Goal: Task Accomplishment & Management: Manage account settings

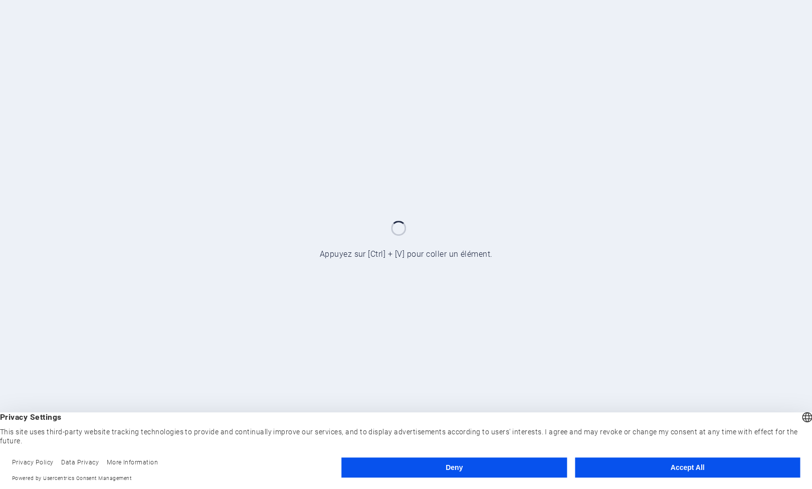
click at [635, 467] on button "Accept All" at bounding box center [687, 467] width 225 height 20
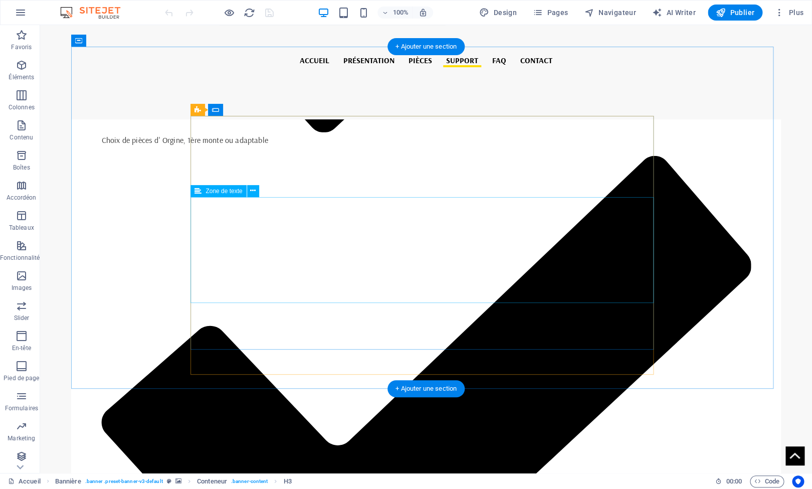
scroll to position [2617, 0]
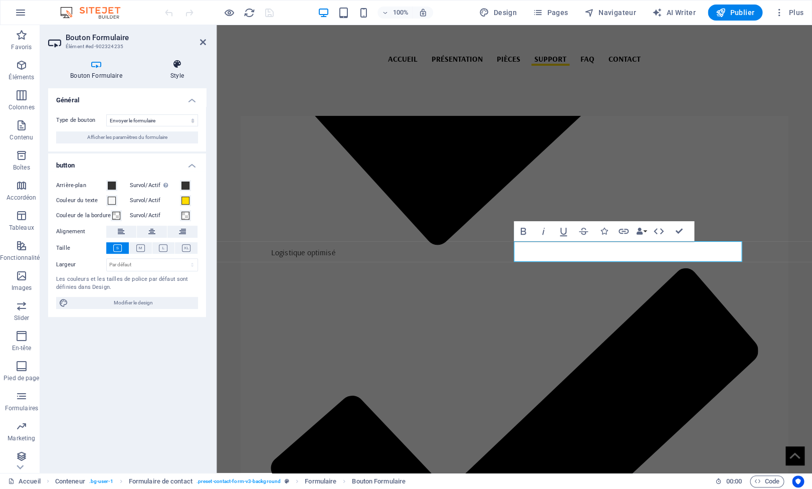
click at [176, 69] on icon at bounding box center [177, 64] width 58 height 10
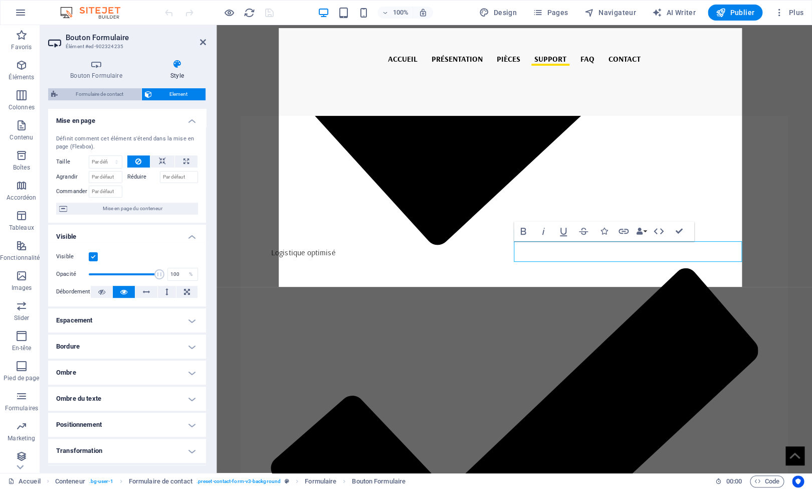
click at [111, 89] on span "Formulaire de contact" at bounding box center [100, 94] width 78 height 12
select select "rem"
select select "preset-contact-form-v3-background"
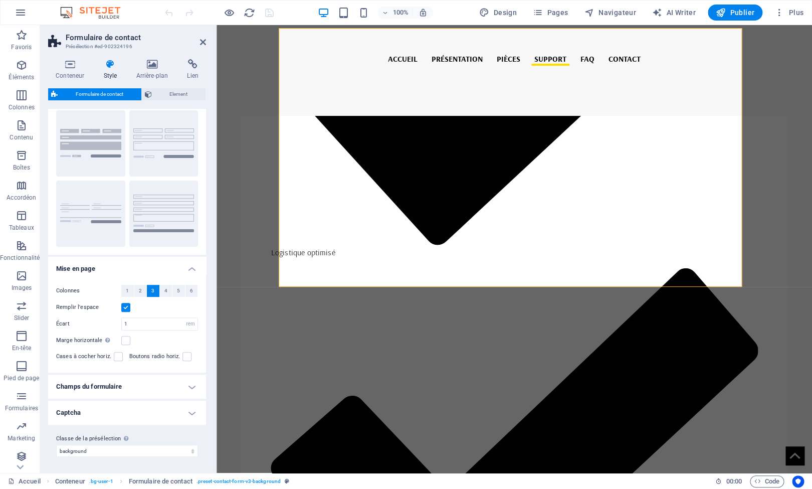
click at [170, 397] on h4 "Champs du formulaire" at bounding box center [127, 386] width 158 height 24
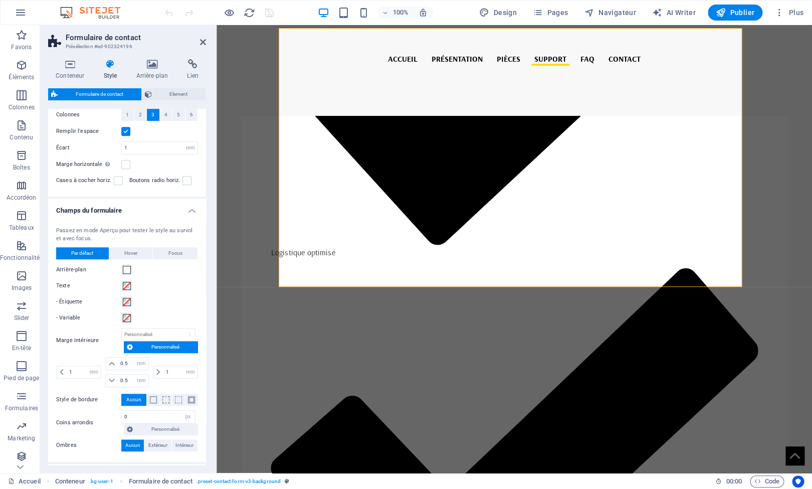
scroll to position [279, 0]
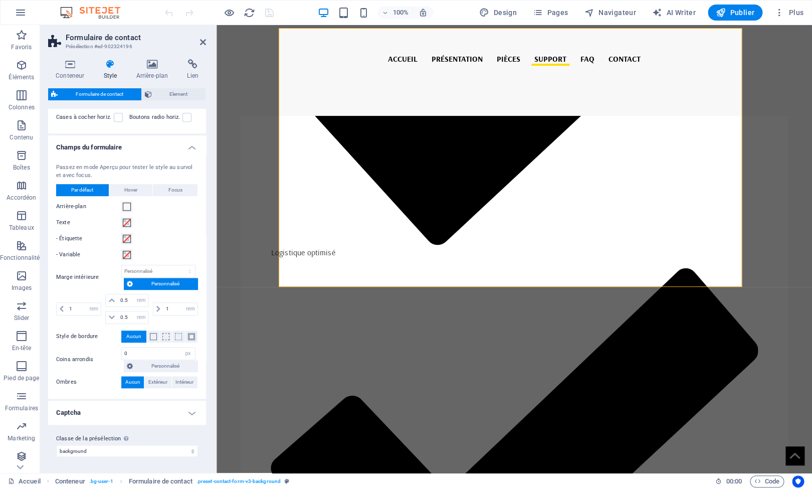
click at [144, 414] on h4 "Captcha" at bounding box center [127, 412] width 158 height 24
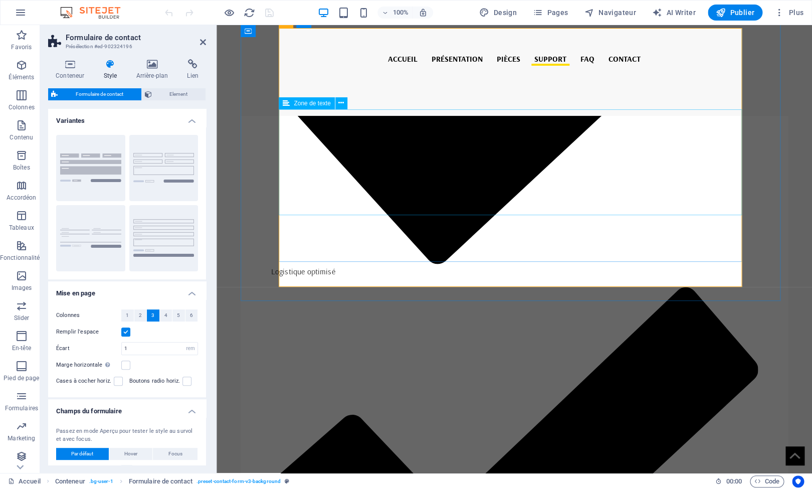
scroll to position [2547, 0]
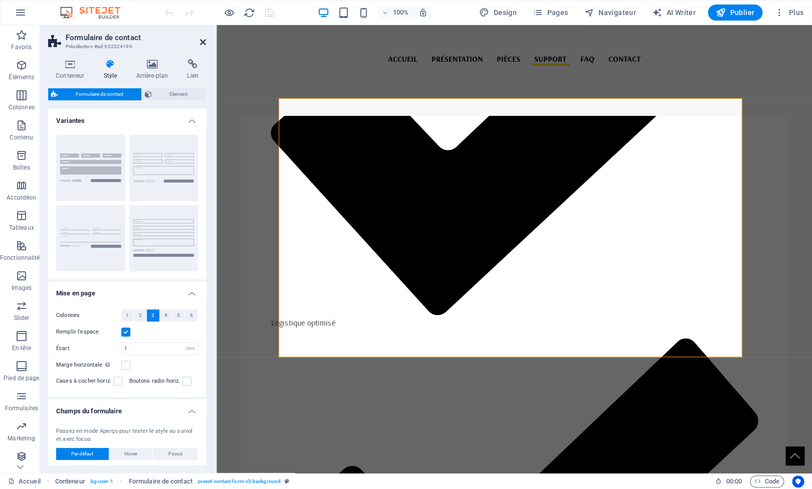
click at [202, 42] on icon at bounding box center [203, 42] width 6 height 8
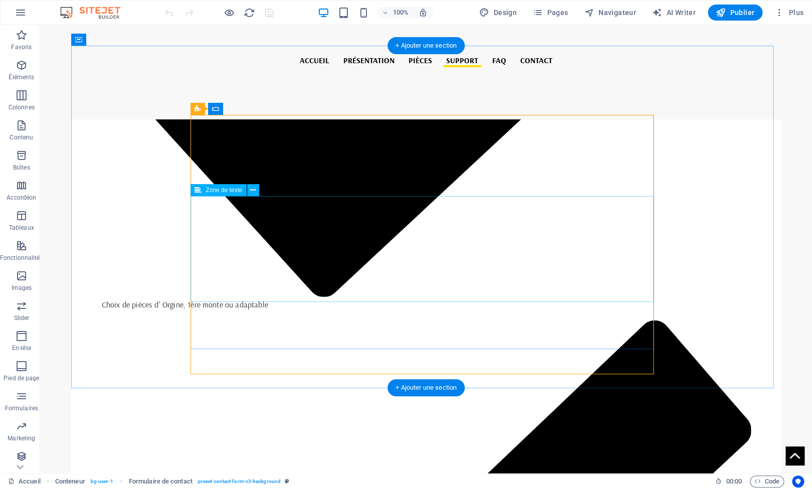
scroll to position [2260, 0]
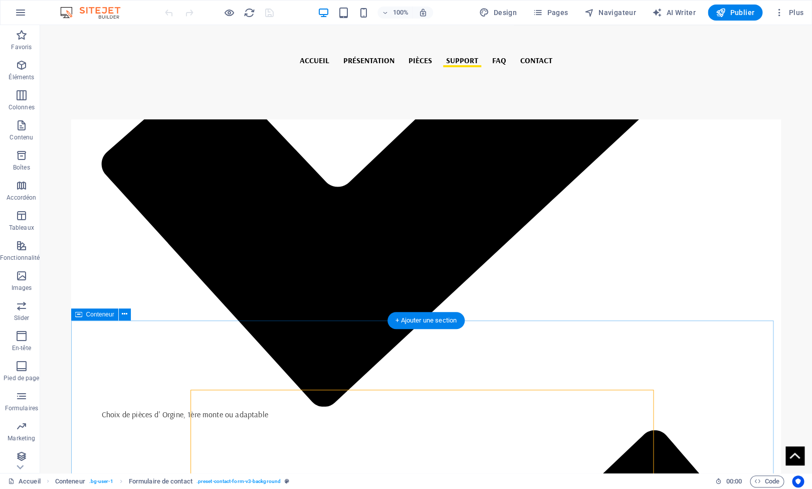
drag, startPoint x: 117, startPoint y: 336, endPoint x: 165, endPoint y: 345, distance: 49.0
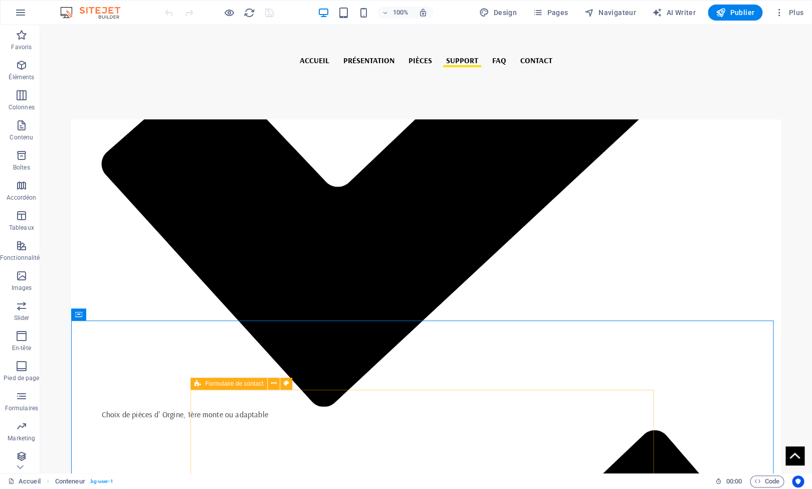
click at [197, 384] on icon at bounding box center [197, 383] width 7 height 12
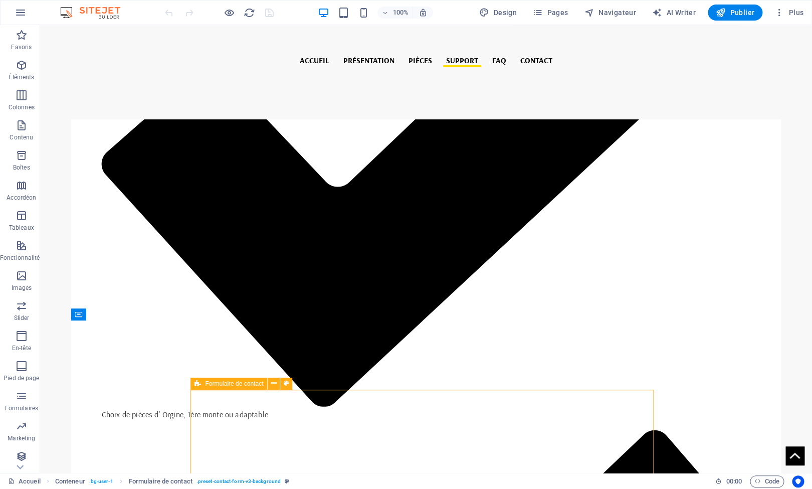
click at [197, 384] on icon at bounding box center [197, 383] width 7 height 12
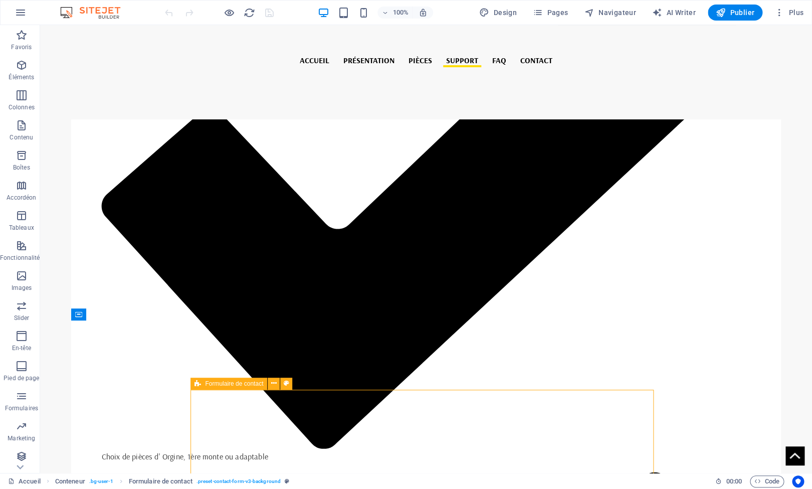
select select "rem"
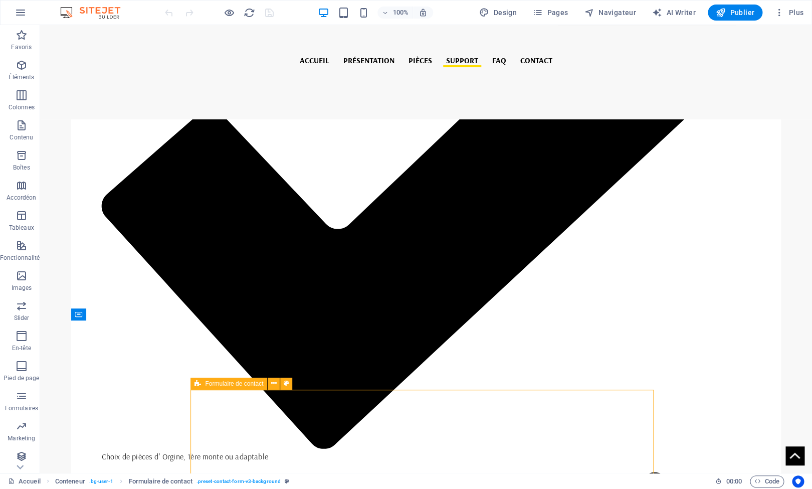
select select "px"
select select "rem"
select select "preset-contact-form-v3-background"
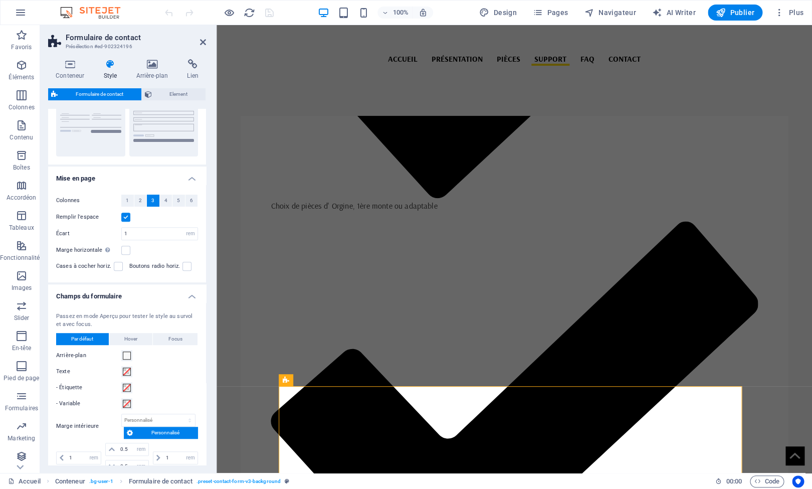
scroll to position [0, 0]
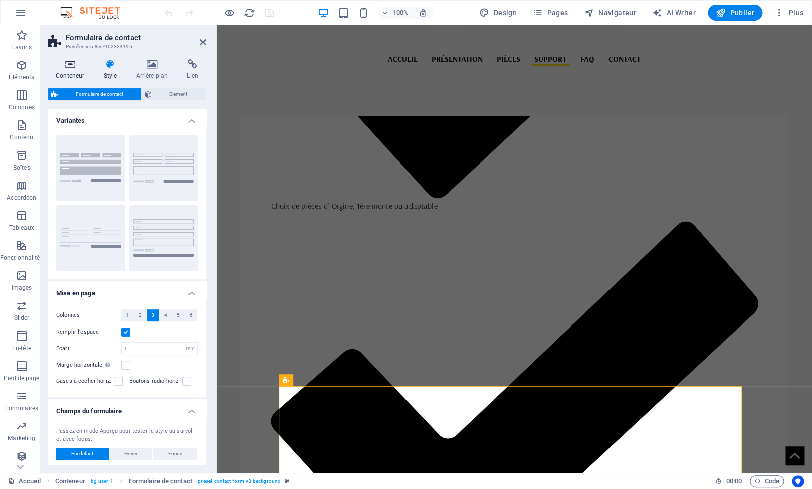
click at [73, 67] on icon at bounding box center [70, 64] width 44 height 10
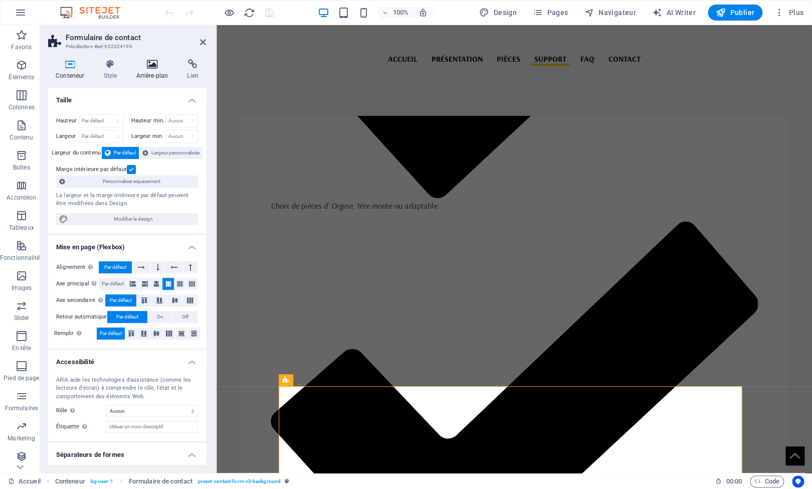
click at [157, 71] on h4 "Arrière-plan" at bounding box center [153, 69] width 51 height 21
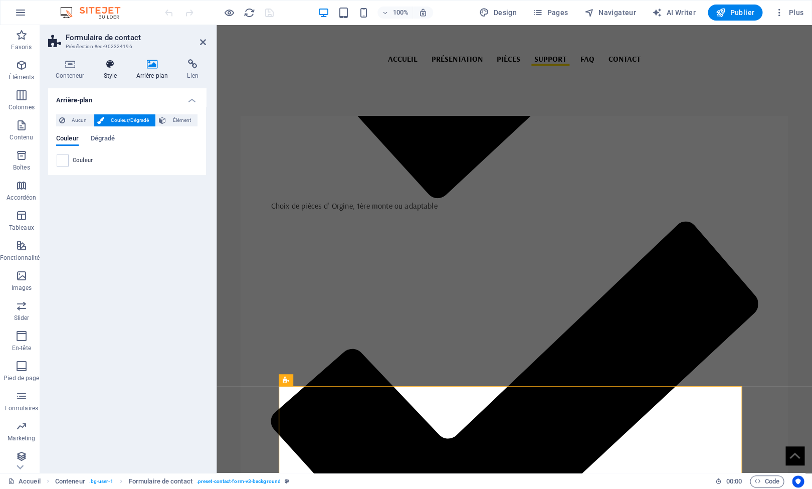
click at [116, 73] on h4 "Style" at bounding box center [112, 69] width 33 height 21
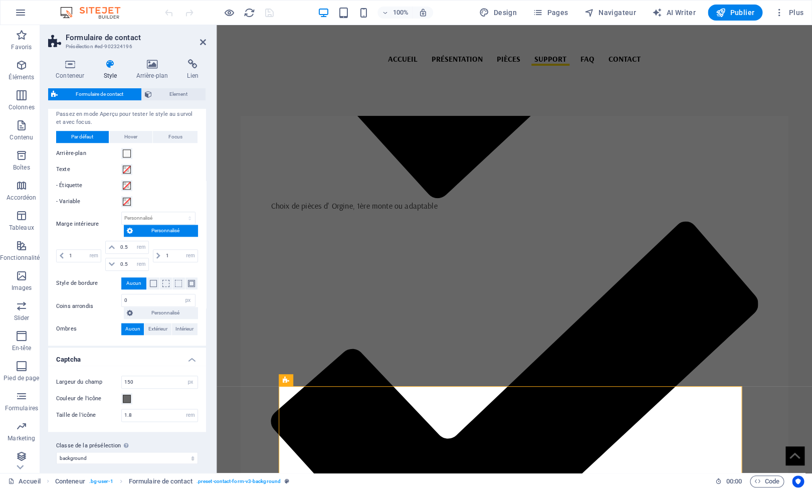
scroll to position [339, 0]
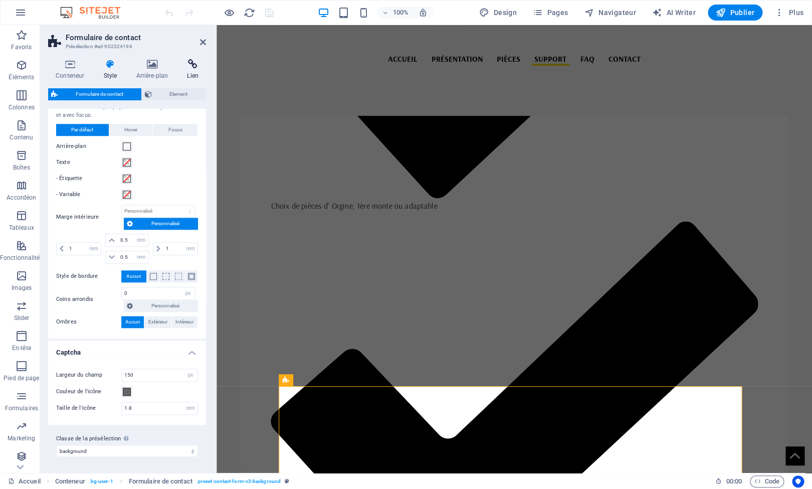
click at [190, 62] on icon at bounding box center [192, 64] width 27 height 10
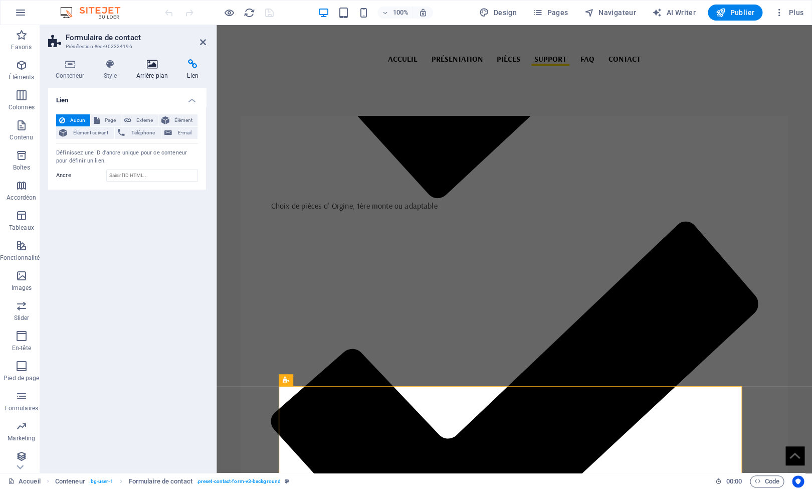
click at [157, 66] on icon at bounding box center [151, 64] width 47 height 10
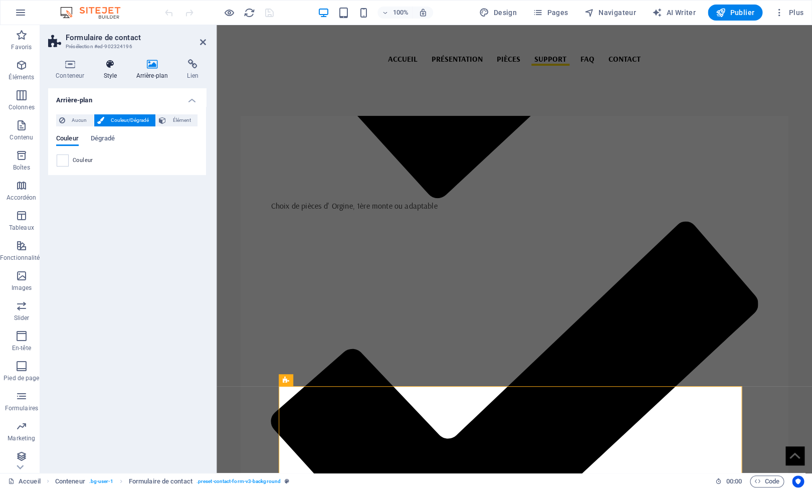
click at [121, 70] on h4 "Style" at bounding box center [112, 69] width 33 height 21
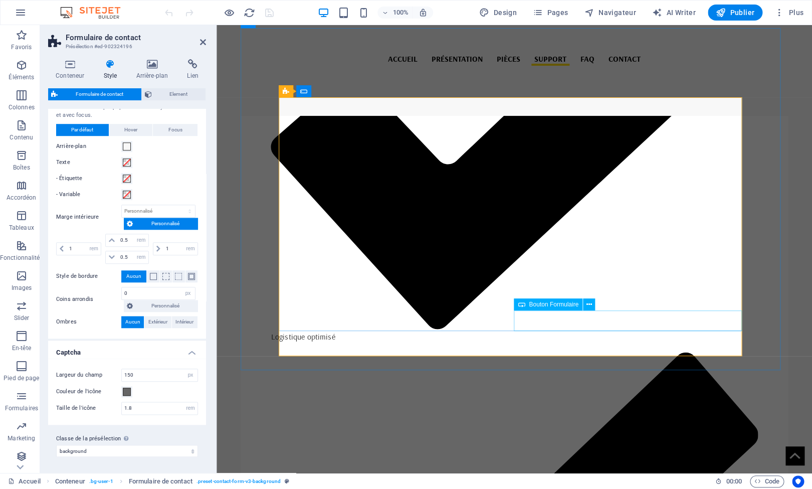
scroll to position [2610, 0]
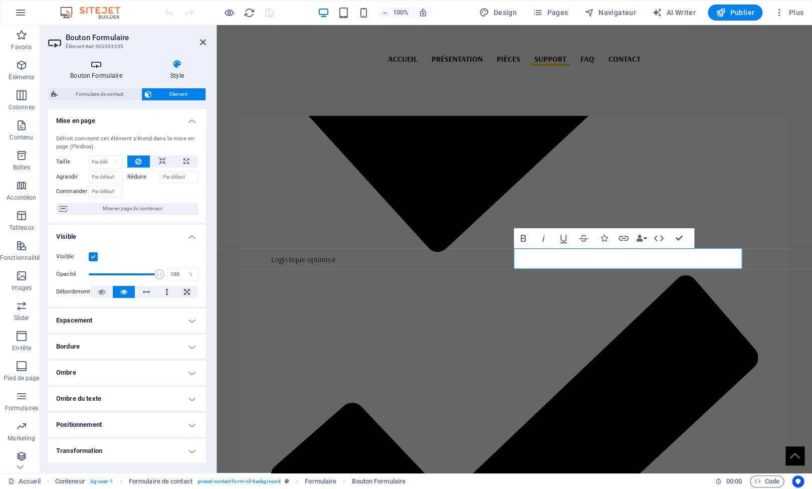
click at [92, 69] on icon at bounding box center [96, 64] width 96 height 10
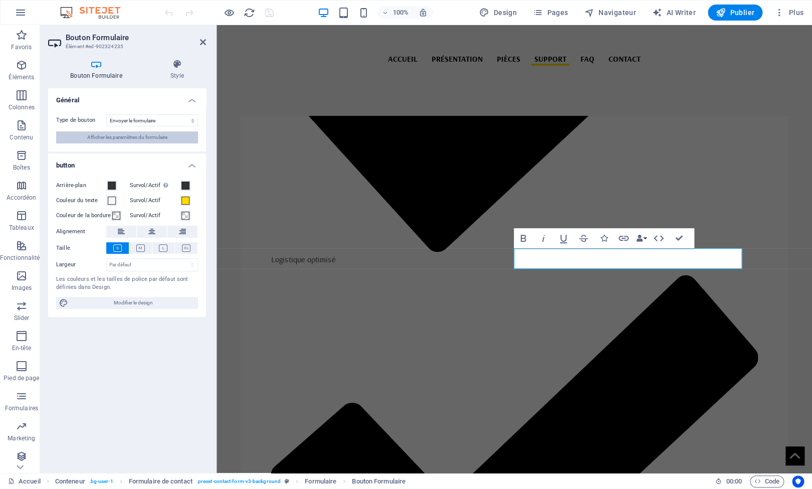
click at [130, 139] on span "Afficher les paramètres du formulaire" at bounding box center [127, 137] width 80 height 12
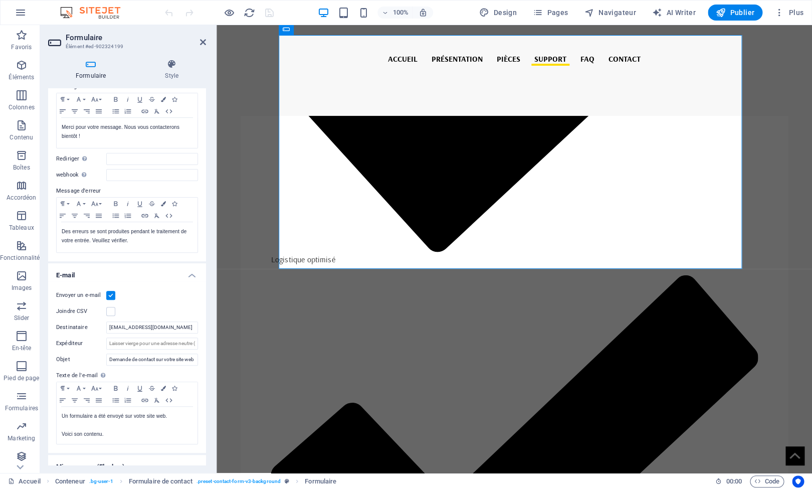
scroll to position [128, 0]
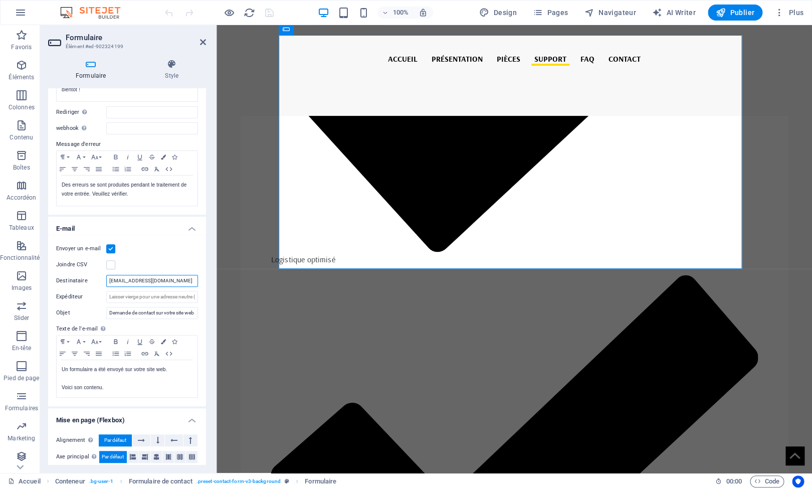
drag, startPoint x: 158, startPoint y: 284, endPoint x: 63, endPoint y: 270, distance: 95.8
click at [106, 275] on input "[EMAIL_ADDRESS][DOMAIN_NAME]" at bounding box center [152, 281] width 92 height 12
type input "[EMAIL_ADDRESS][DOMAIN_NAME]"
click at [149, 294] on input "Expéditeur" at bounding box center [152, 297] width 92 height 12
drag, startPoint x: 149, startPoint y: 294, endPoint x: 198, endPoint y: 293, distance: 49.1
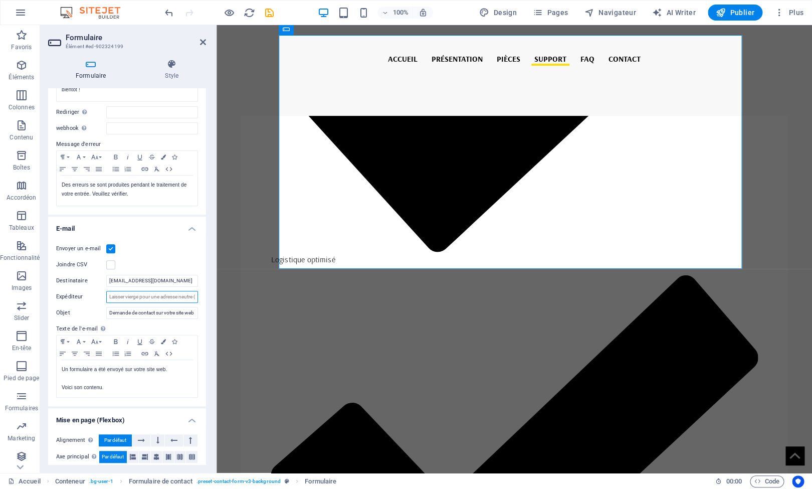
click at [198, 293] on input "Expéditeur" at bounding box center [152, 297] width 92 height 12
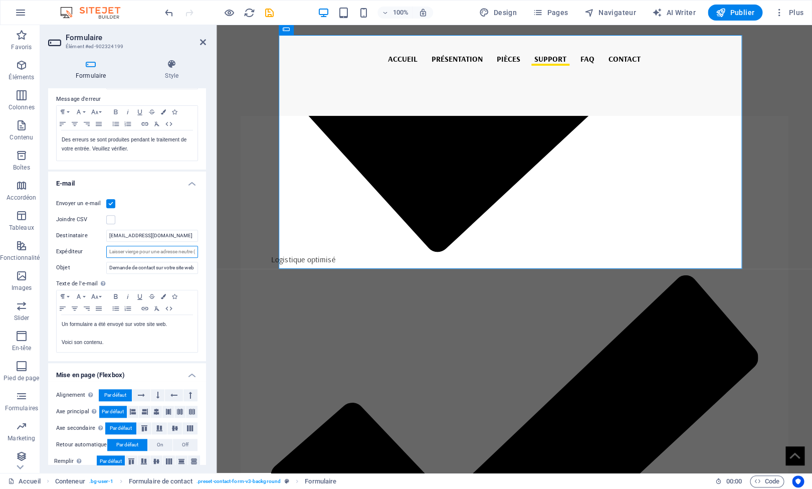
scroll to position [184, 0]
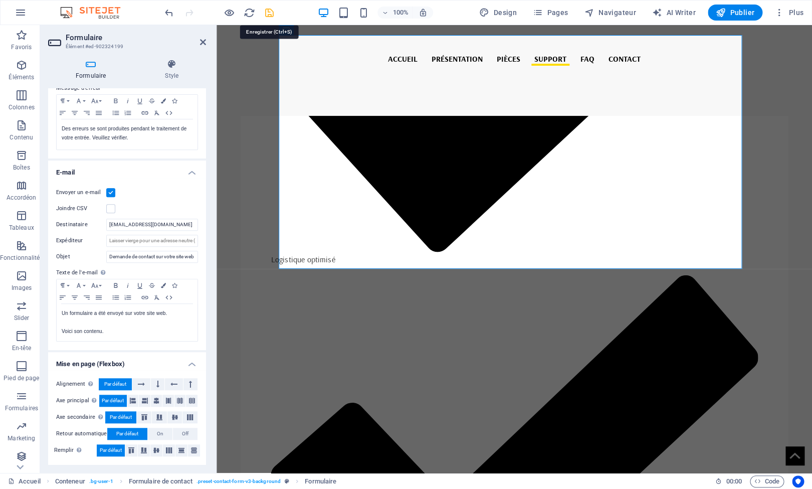
click at [270, 12] on icon "save" at bounding box center [270, 13] width 12 height 12
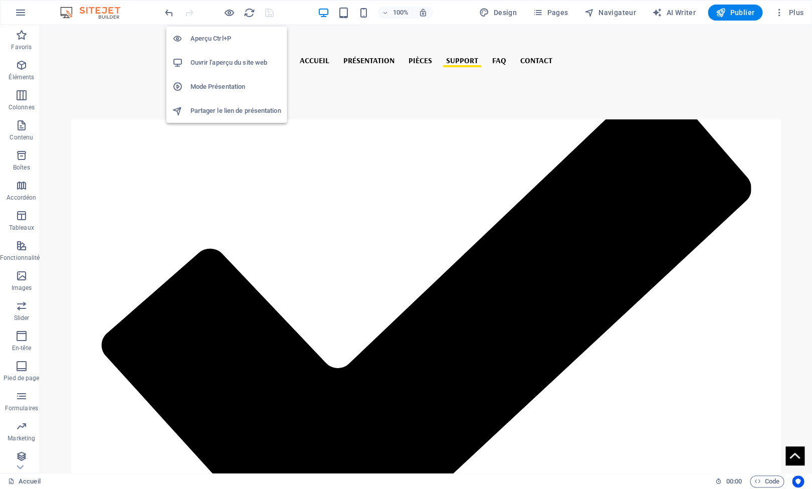
click at [232, 61] on h6 "Ouvrir l'aperçu du site web" at bounding box center [235, 63] width 91 height 12
click at [230, 13] on icon "button" at bounding box center [230, 13] width 12 height 12
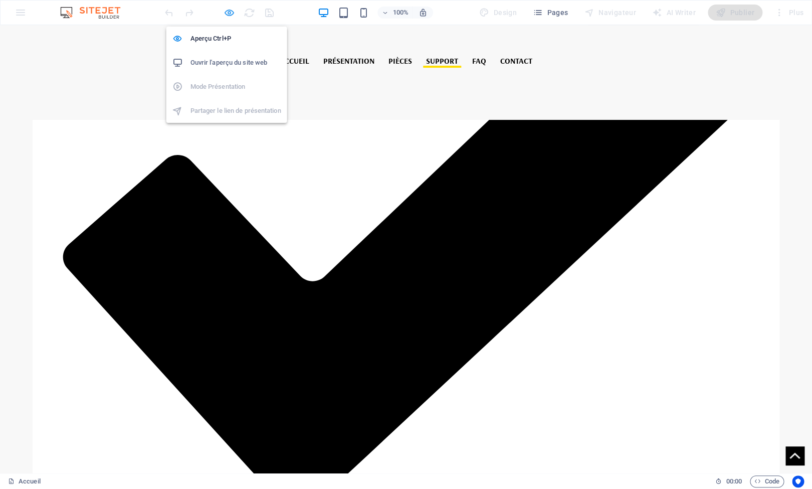
click at [232, 17] on icon "button" at bounding box center [230, 13] width 12 height 12
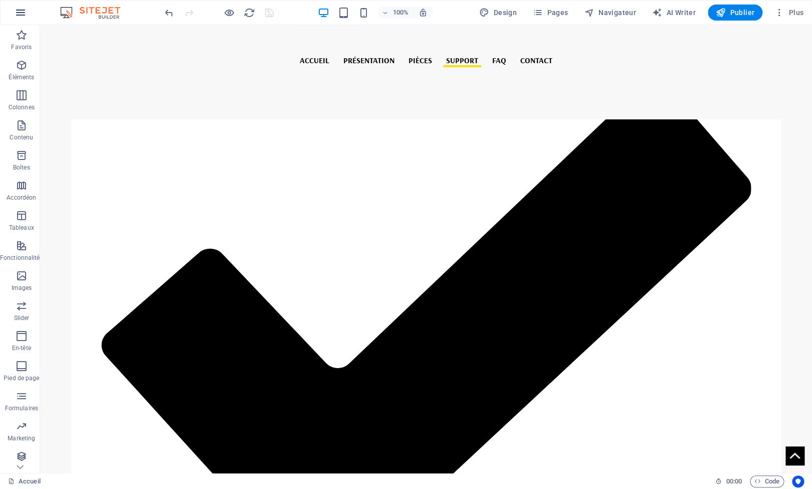
click at [20, 12] on icon "button" at bounding box center [21, 13] width 12 height 12
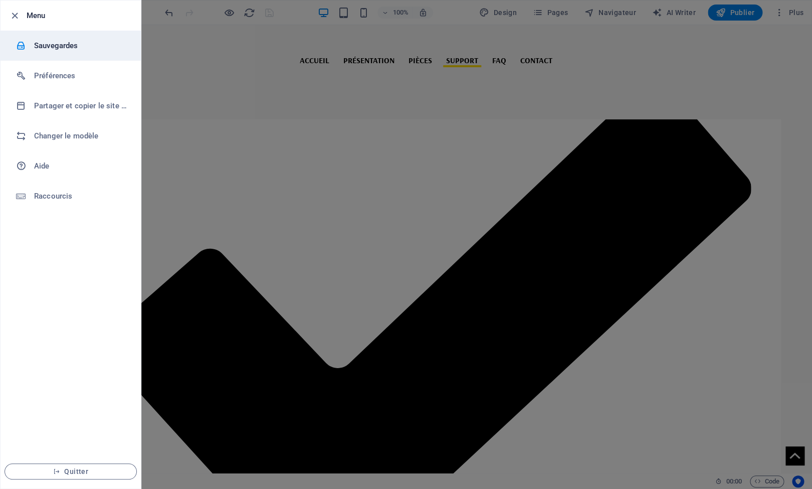
click at [48, 45] on h6 "Sauvegardes" at bounding box center [80, 46] width 93 height 12
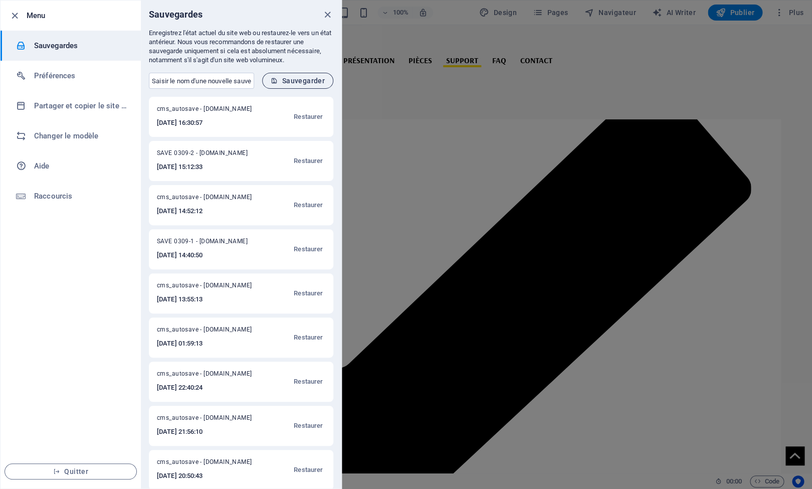
click at [306, 77] on button "Sauvegarder" at bounding box center [297, 81] width 71 height 16
click at [329, 16] on icon "close" at bounding box center [328, 15] width 12 height 12
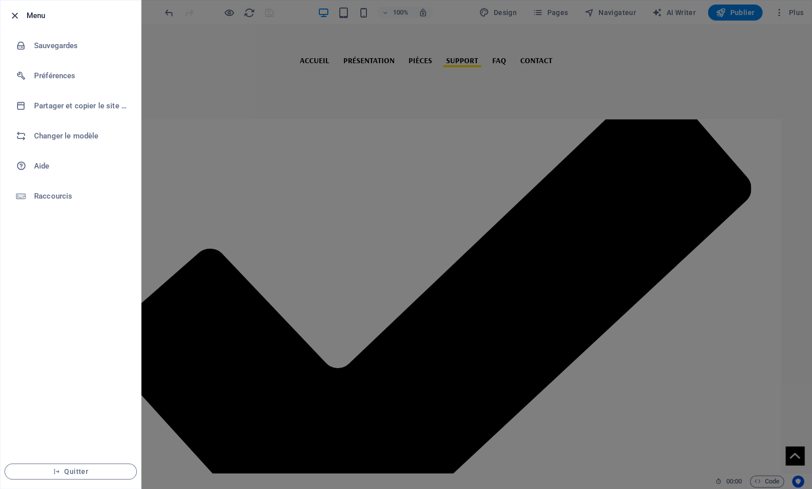
click at [20, 17] on icon "button" at bounding box center [15, 16] width 12 height 12
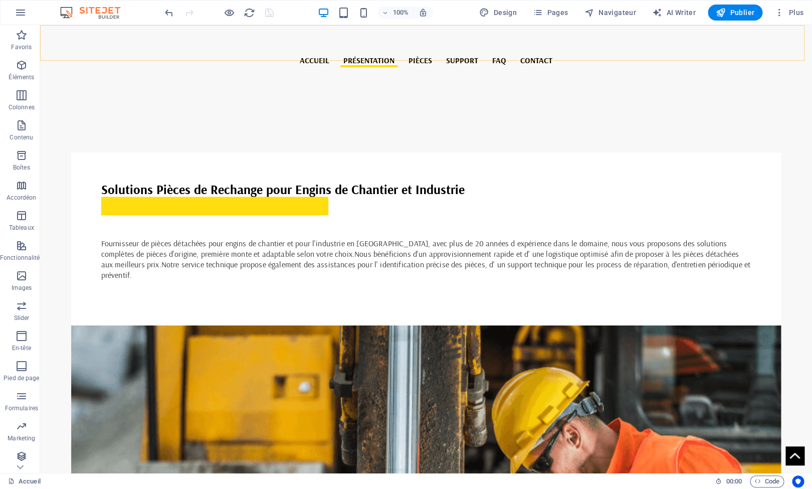
scroll to position [477, 0]
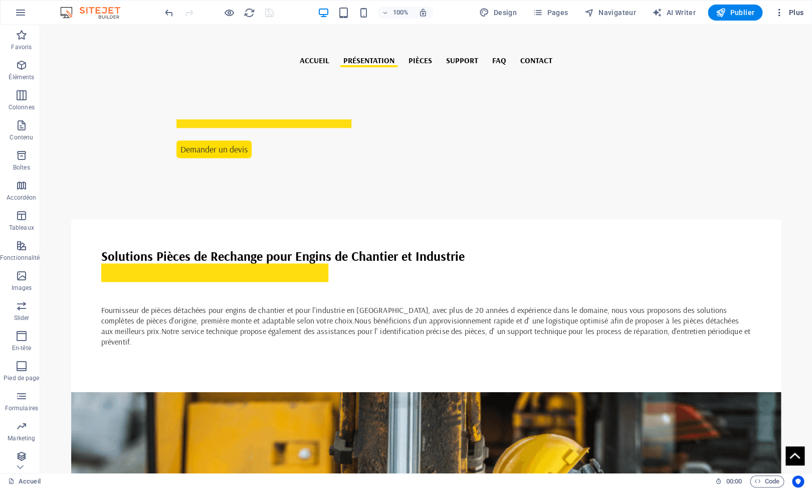
click at [791, 10] on span "Plus" at bounding box center [788, 13] width 29 height 10
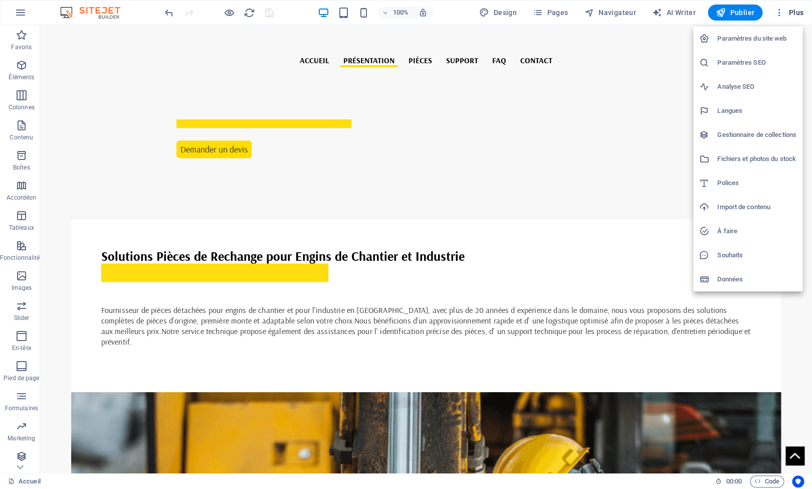
click at [766, 39] on h6 "Paramètres du site web" at bounding box center [756, 39] width 79 height 12
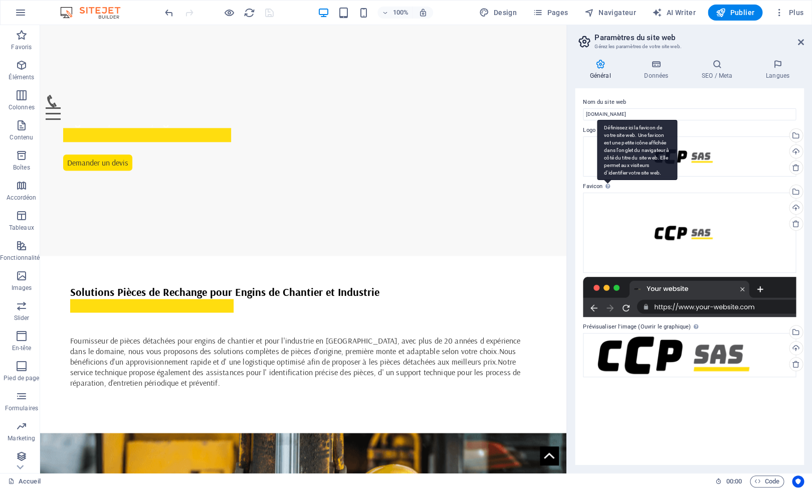
click at [606, 187] on icon at bounding box center [607, 186] width 5 height 6
click at [607, 180] on div "Définissez ici la favicon de votre site web. Une favicon est une petite icône a…" at bounding box center [637, 150] width 80 height 60
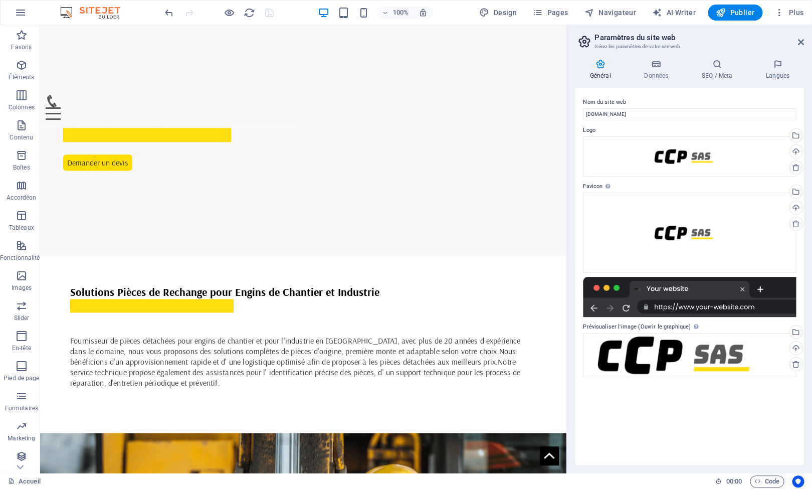
click at [667, 325] on label "Prévisualiser l'image (Ouvrir le graphique) Cette image sera affichée lorsque l…" at bounding box center [689, 327] width 213 height 12
click at [694, 328] on icon at bounding box center [696, 327] width 5 height 6
click at [796, 208] on div "Téléverser" at bounding box center [794, 208] width 15 height 15
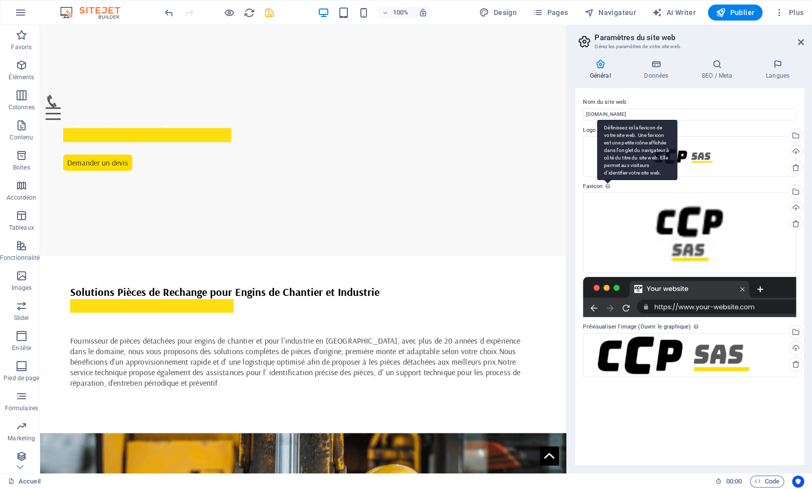
click at [605, 180] on div "Définissez ici la favicon de votre site web. Une favicon est une petite icône a…" at bounding box center [637, 150] width 80 height 60
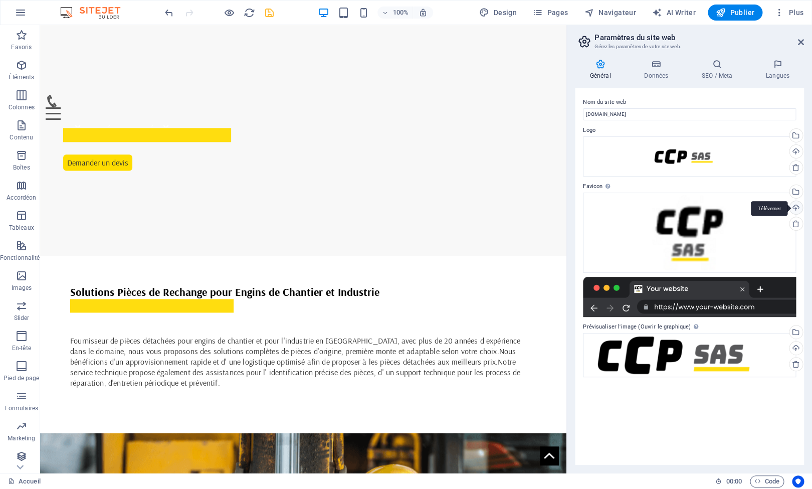
click at [795, 208] on div "Téléverser" at bounding box center [794, 208] width 15 height 15
click at [269, 15] on icon "save" at bounding box center [270, 13] width 12 height 12
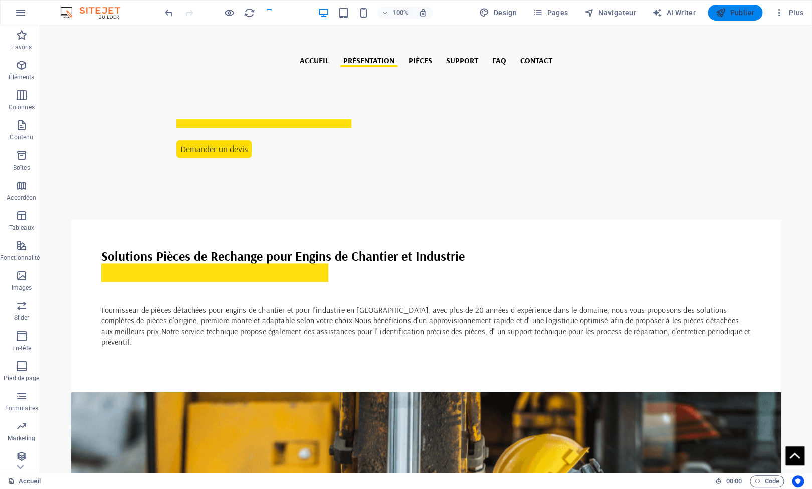
click at [728, 12] on span "Publier" at bounding box center [735, 13] width 39 height 10
